Goal: Find specific page/section: Find specific page/section

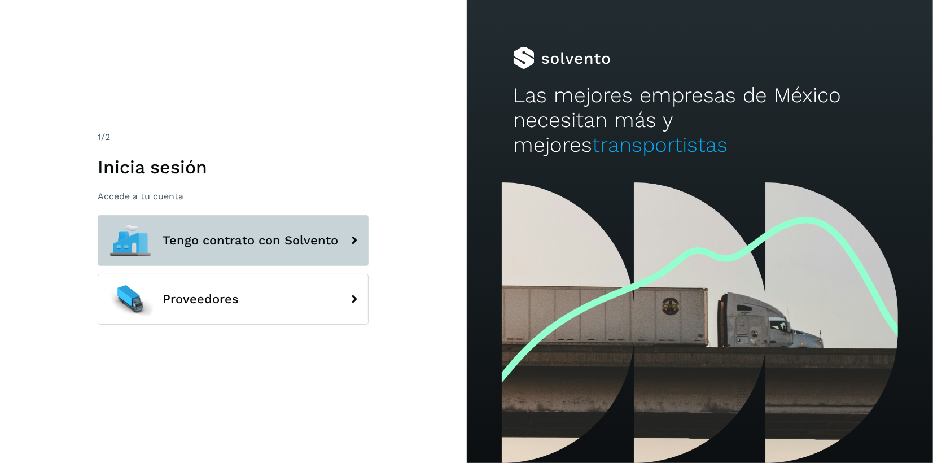
click at [226, 244] on span "Tengo contrato con Solvento" at bounding box center [250, 241] width 175 height 14
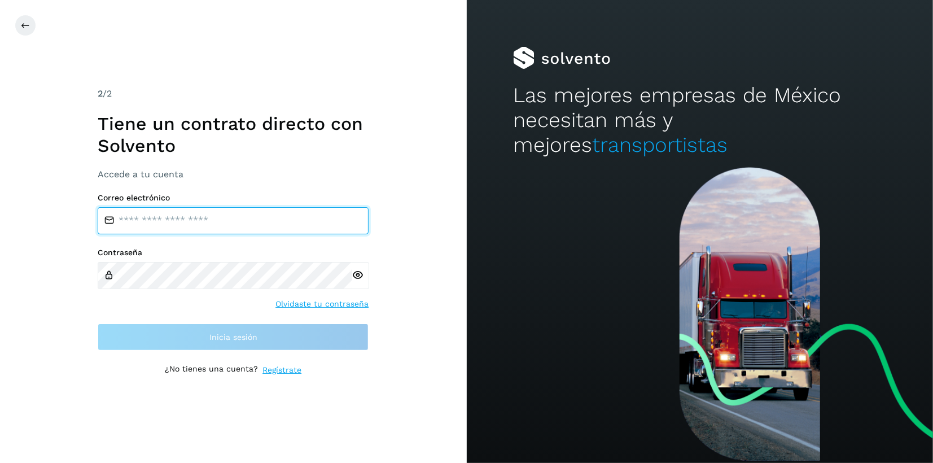
type input "**********"
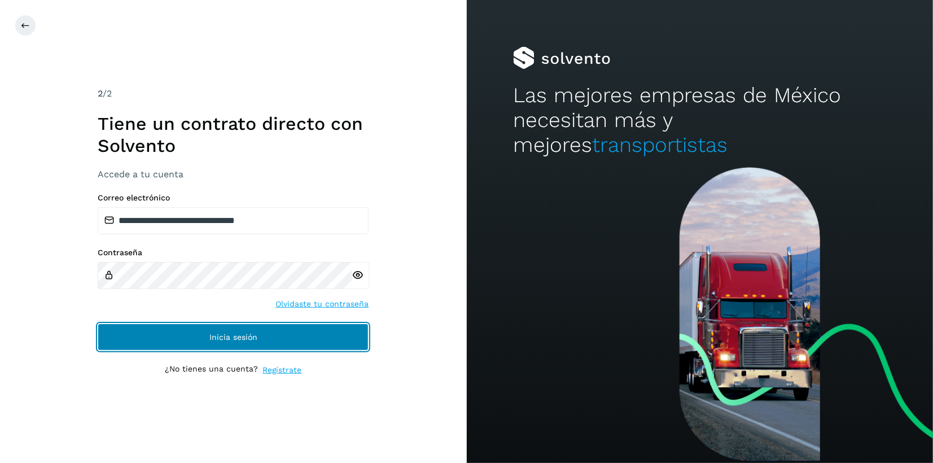
click at [170, 342] on button "Inicia sesión" at bounding box center [233, 336] width 271 height 27
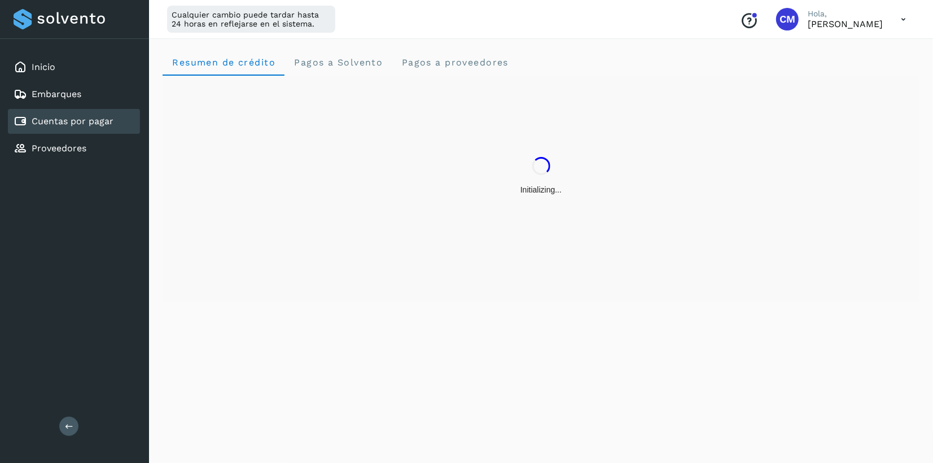
click at [95, 121] on link "Cuentas por pagar" at bounding box center [73, 121] width 82 height 11
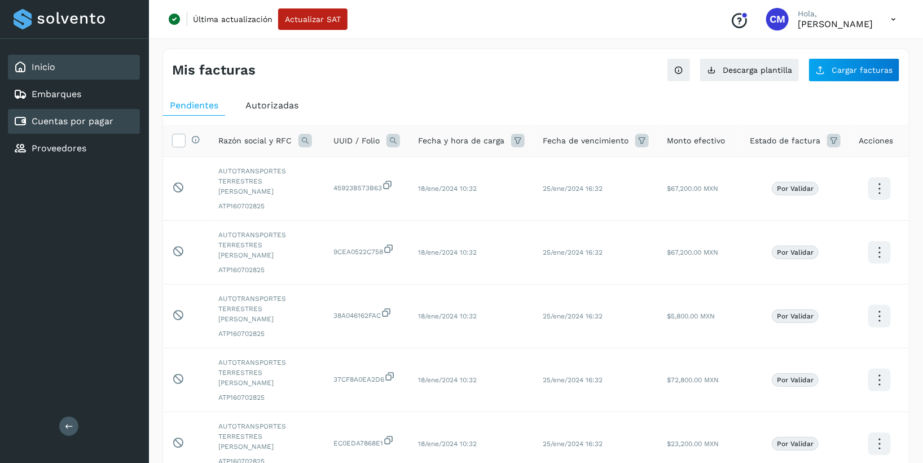
click at [54, 61] on div "Inicio" at bounding box center [35, 67] width 42 height 14
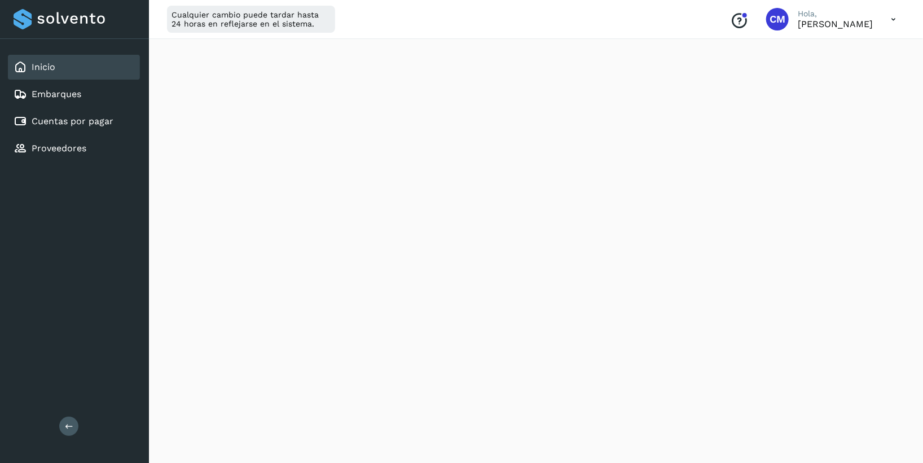
scroll to position [532, 0]
